Goal: Understand site structure: Grasp the organization and layout of the website

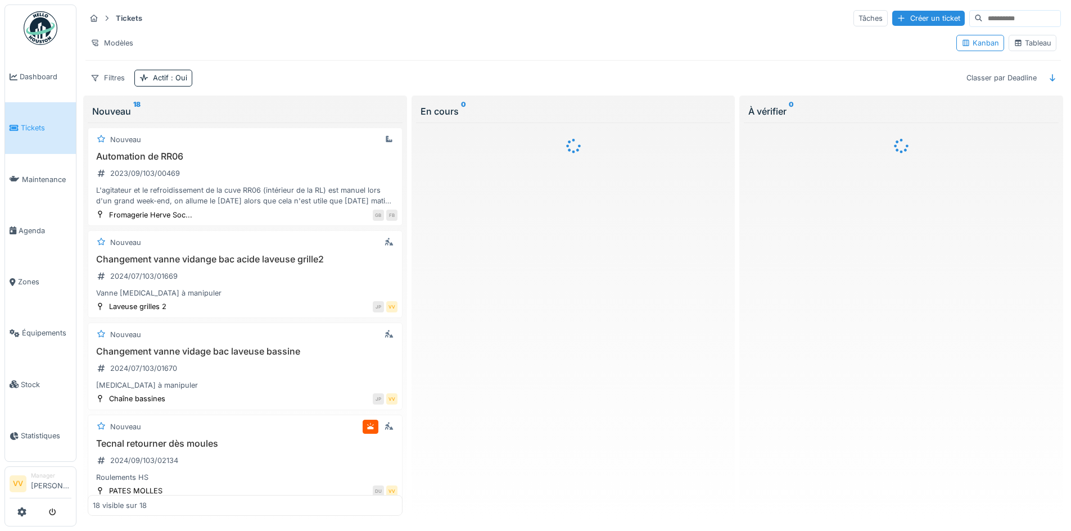
click at [55, 130] on span "Tickets" at bounding box center [46, 128] width 51 height 11
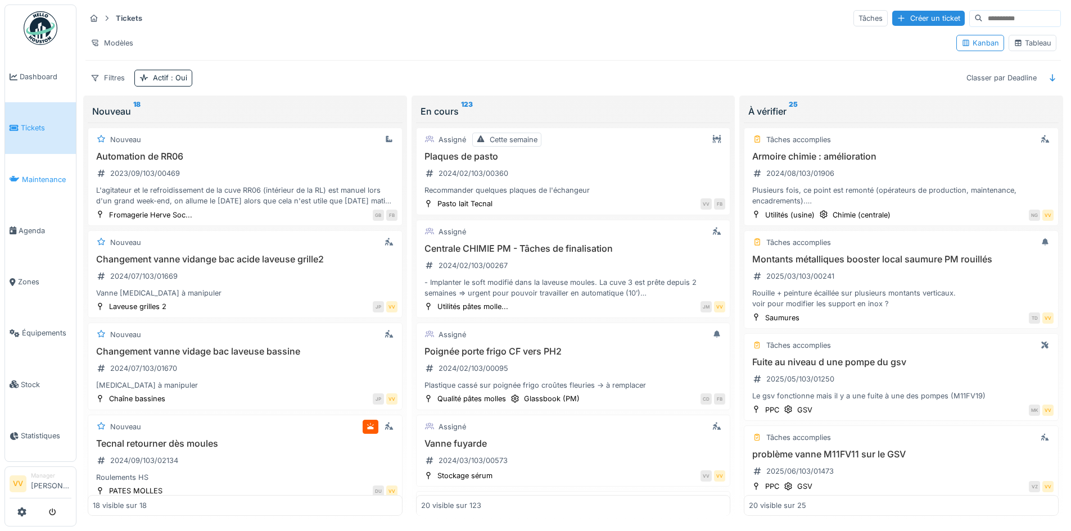
click at [31, 177] on span "Maintenance" at bounding box center [46, 179] width 49 height 11
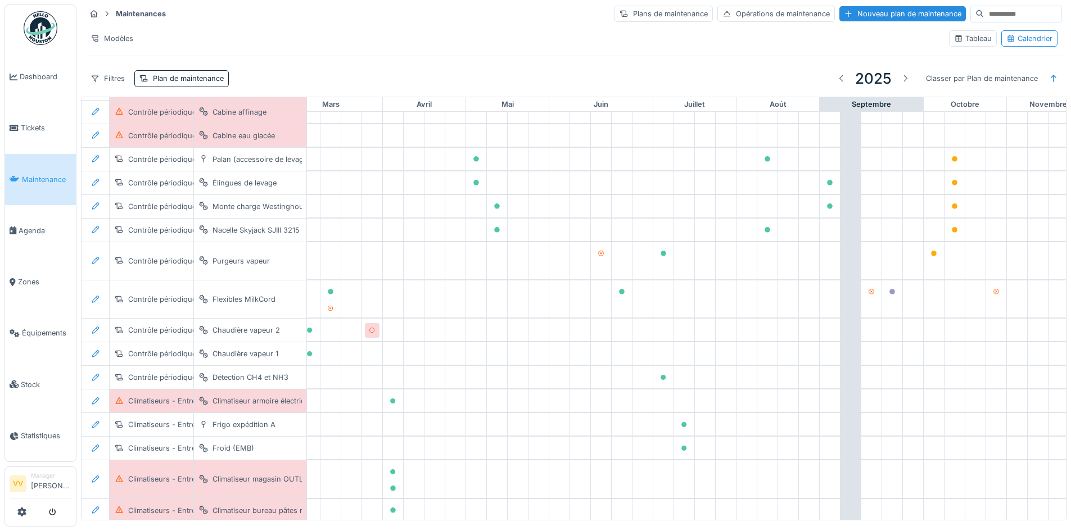
scroll to position [1029, 224]
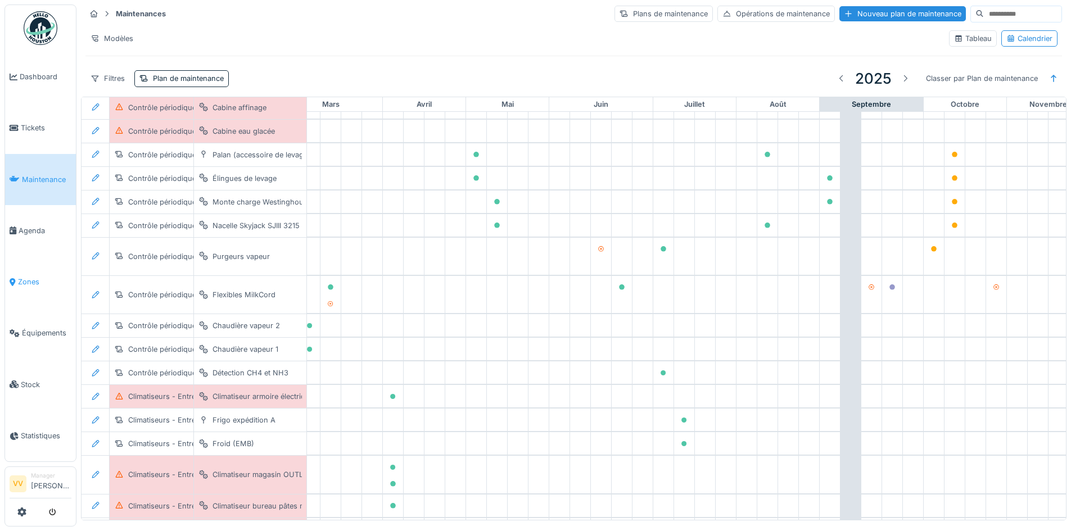
click at [28, 277] on span "Zones" at bounding box center [44, 282] width 53 height 11
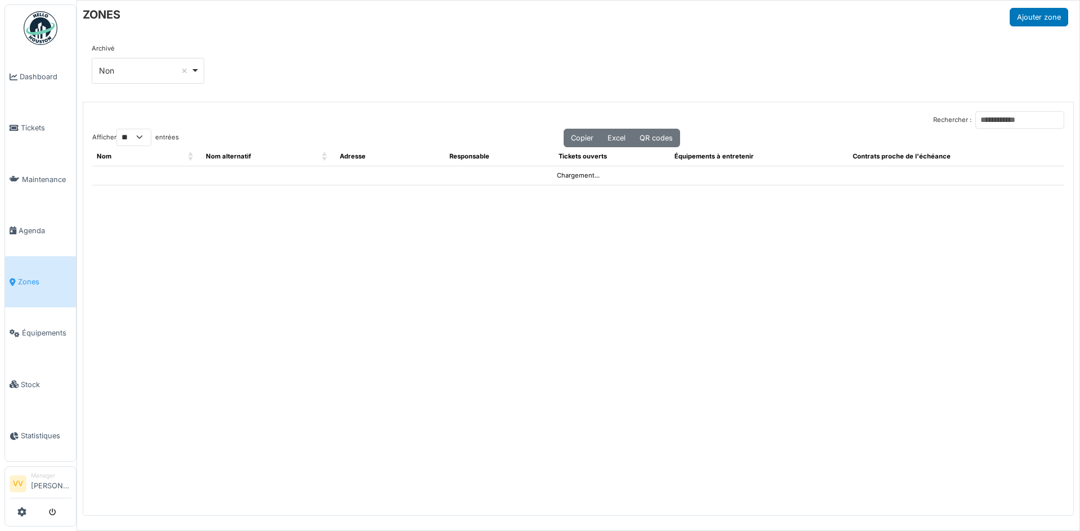
select select "**"
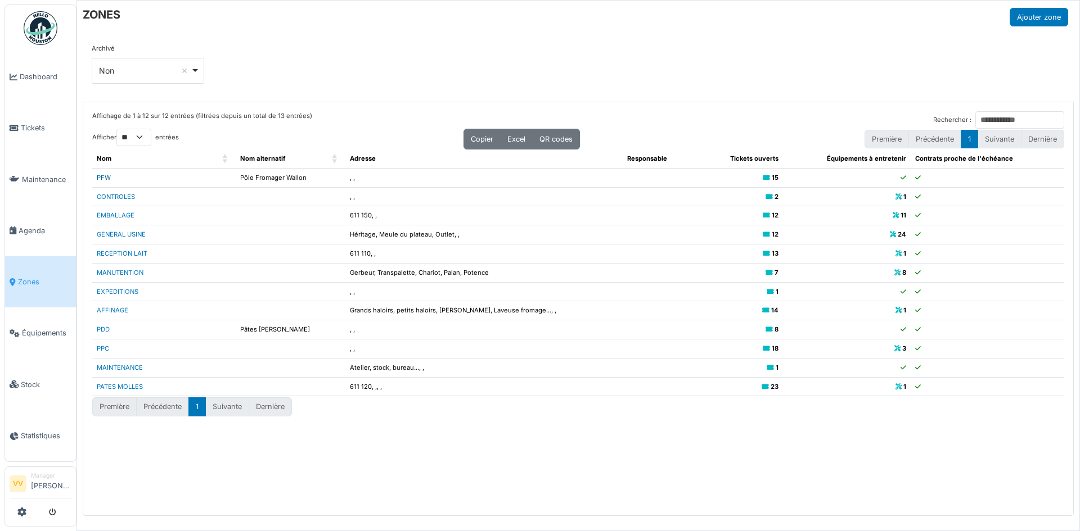
click at [103, 178] on link "PFW" at bounding box center [104, 178] width 14 height 8
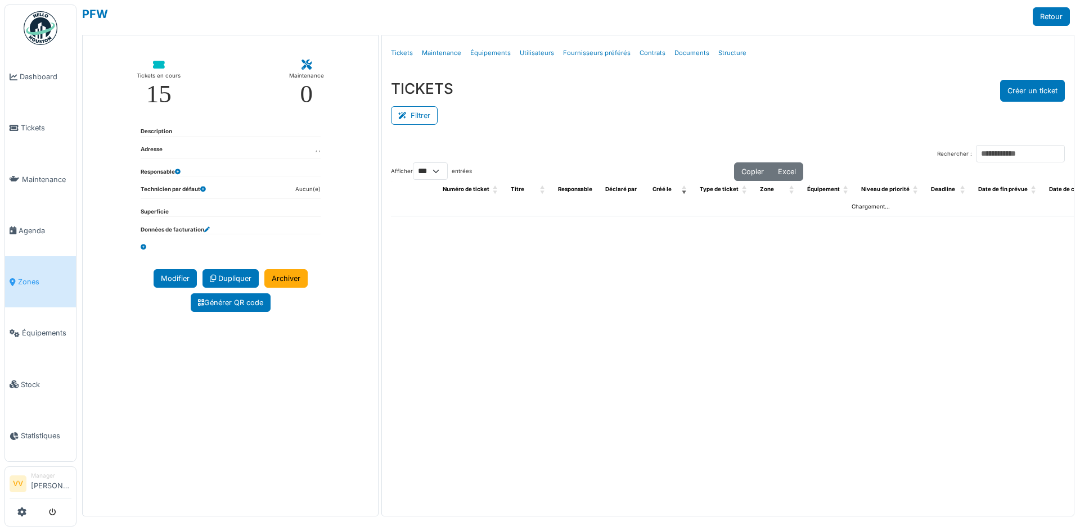
select select "***"
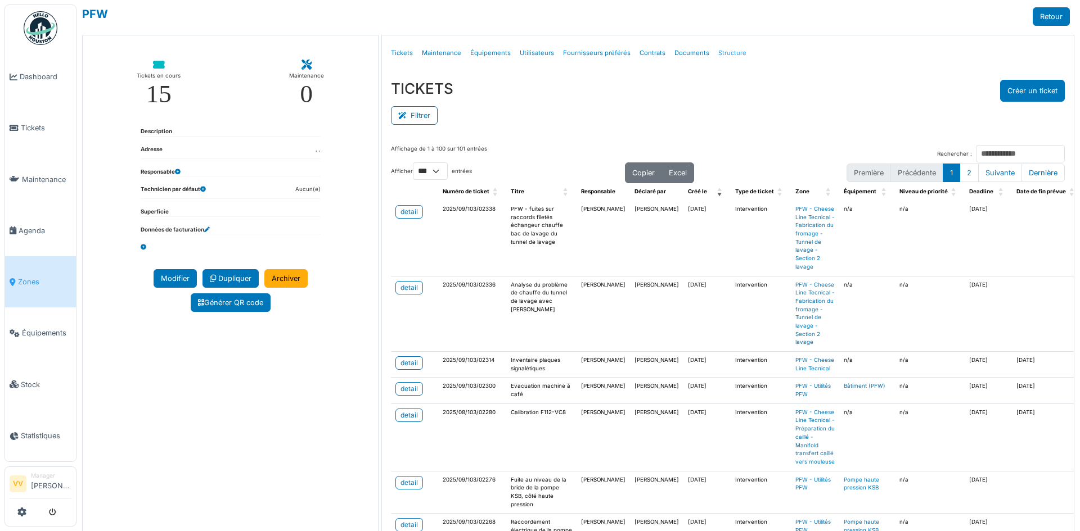
click at [723, 56] on link "Structure" at bounding box center [732, 53] width 37 height 26
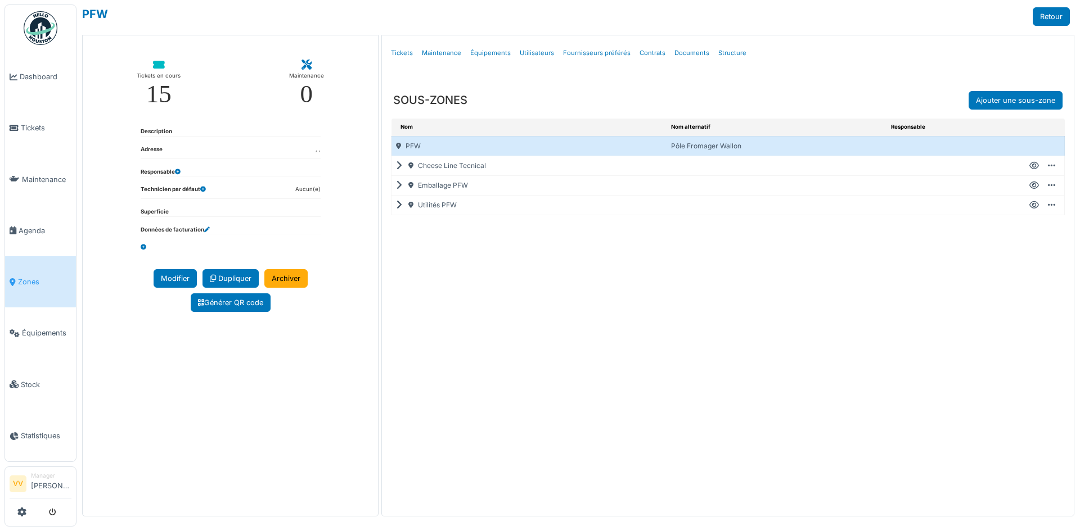
click at [398, 166] on icon at bounding box center [401, 166] width 11 height 1
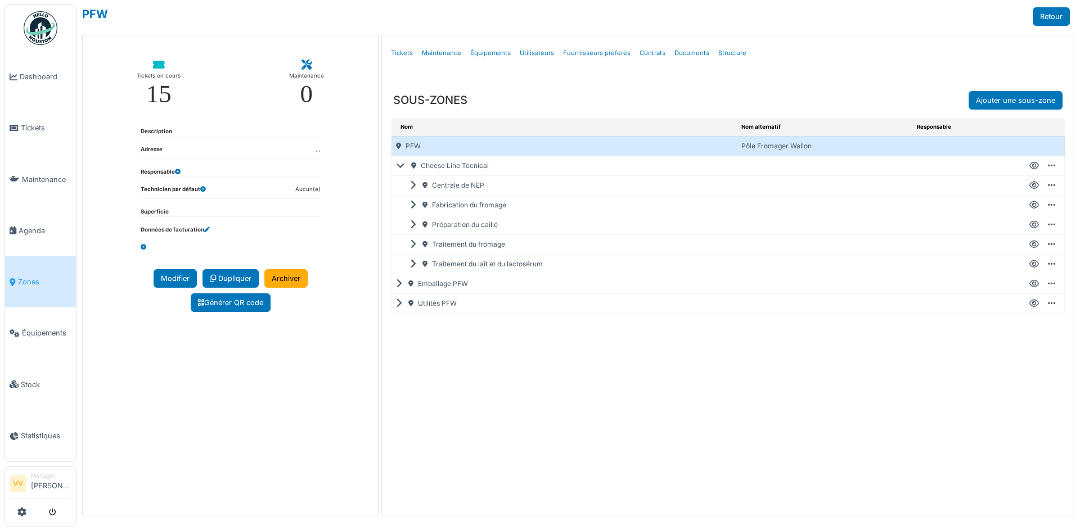
click at [413, 186] on icon at bounding box center [415, 186] width 11 height 1
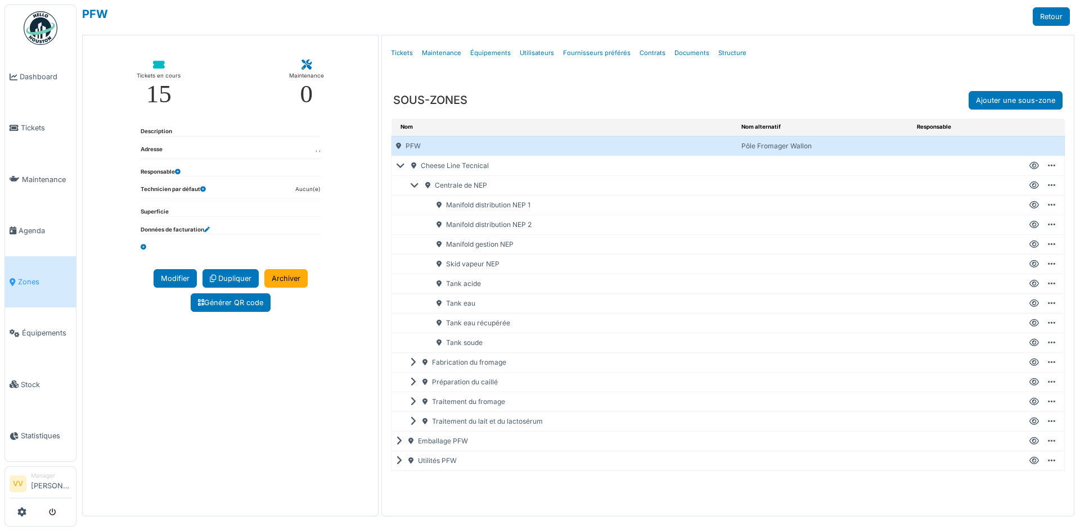
click at [412, 363] on icon at bounding box center [415, 363] width 11 height 1
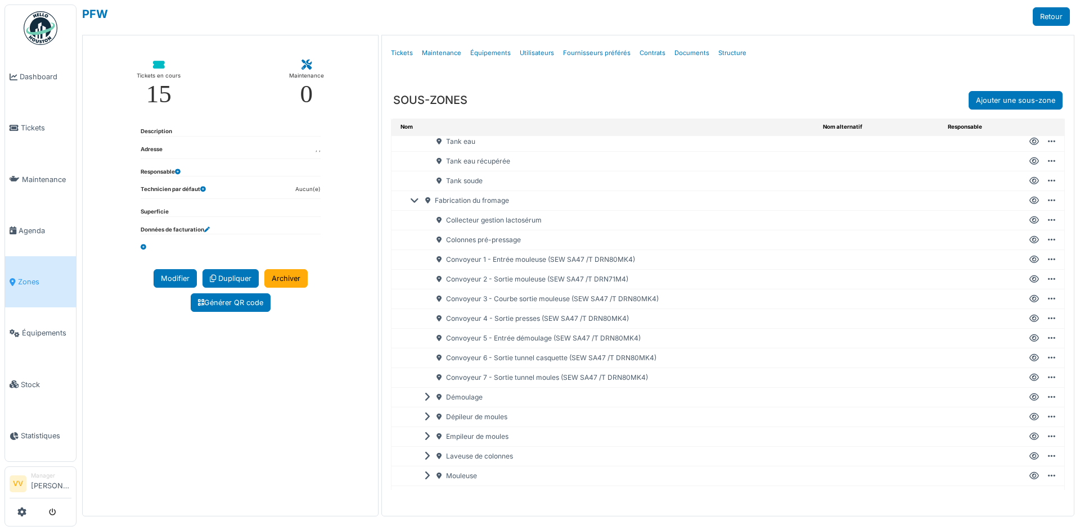
scroll to position [169, 0]
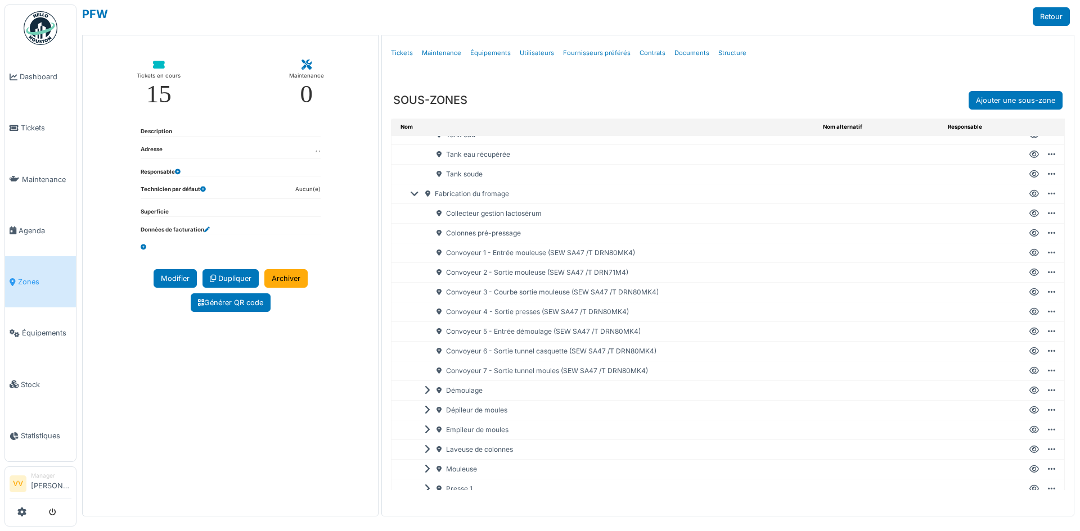
click at [429, 391] on icon at bounding box center [429, 391] width 11 height 1
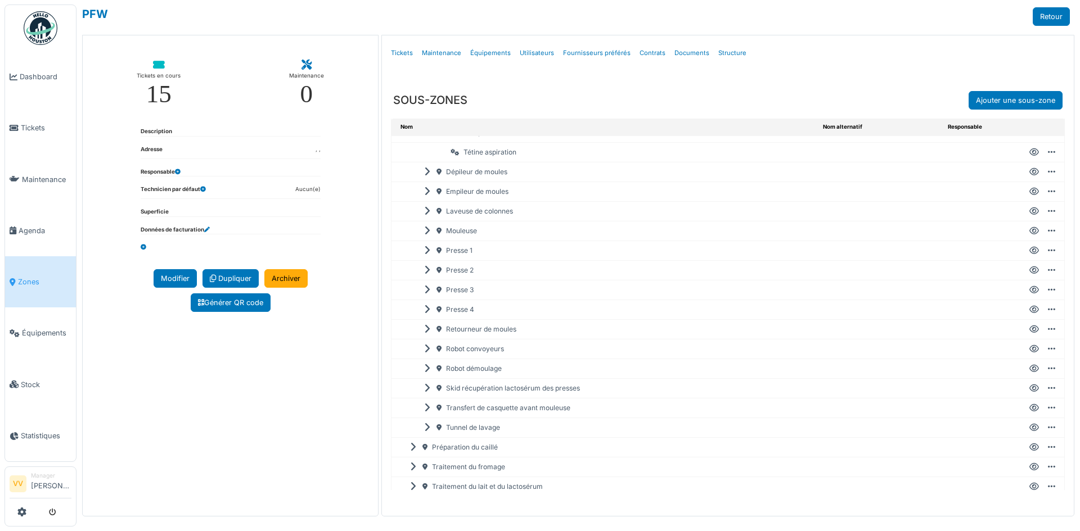
scroll to position [506, 0]
click at [428, 427] on icon at bounding box center [429, 427] width 11 height 1
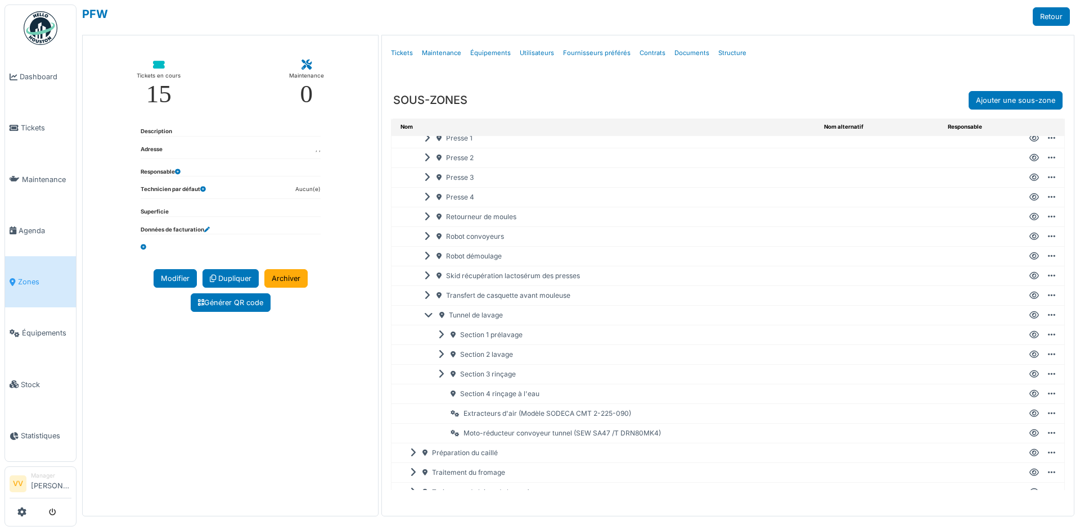
scroll to position [618, 0]
click at [442, 335] on icon at bounding box center [443, 335] width 11 height 1
click at [442, 374] on icon at bounding box center [443, 374] width 11 height 1
click at [440, 434] on icon at bounding box center [443, 433] width 11 height 1
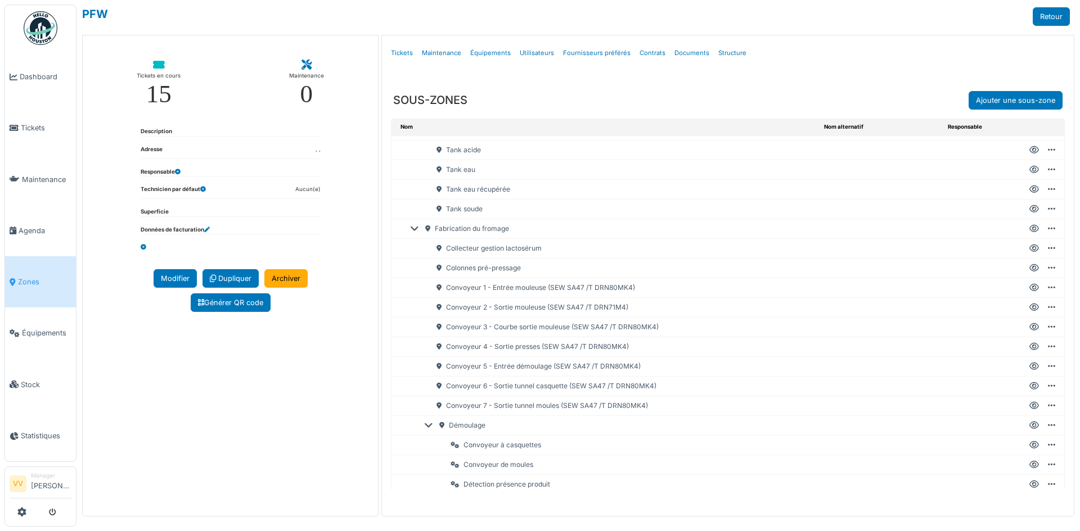
scroll to position [112, 0]
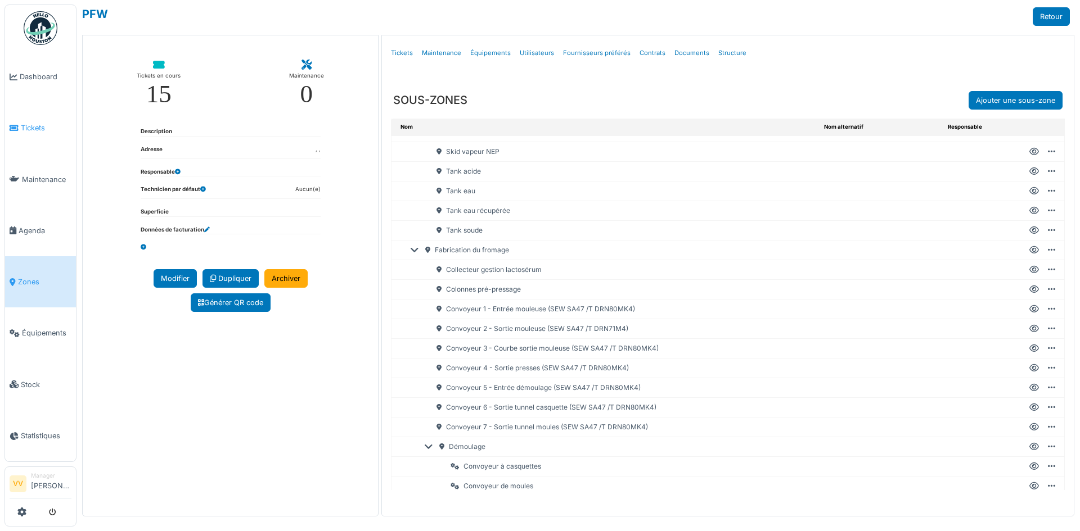
click at [33, 124] on span "Tickets" at bounding box center [46, 128] width 51 height 11
